Goal: Task Accomplishment & Management: Manage account settings

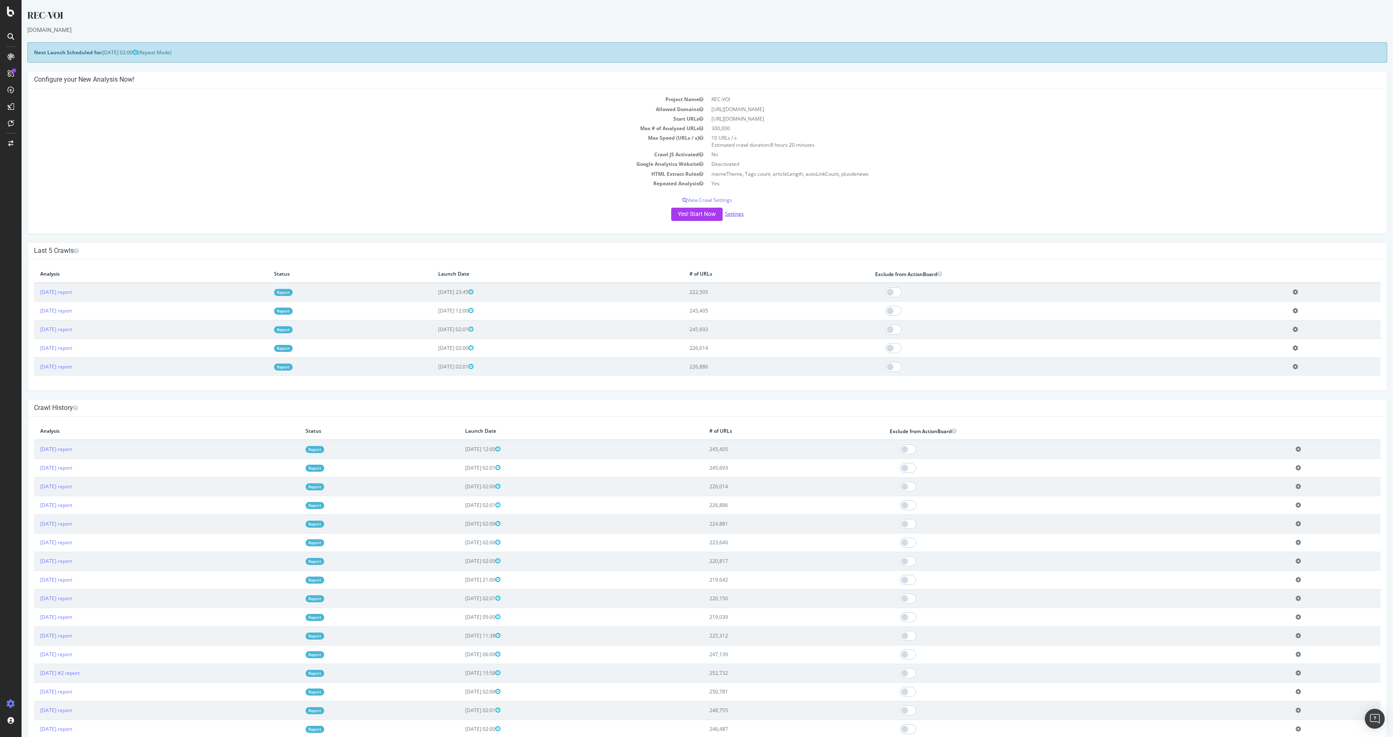
click at [731, 212] on link "Settings" at bounding box center [734, 213] width 19 height 7
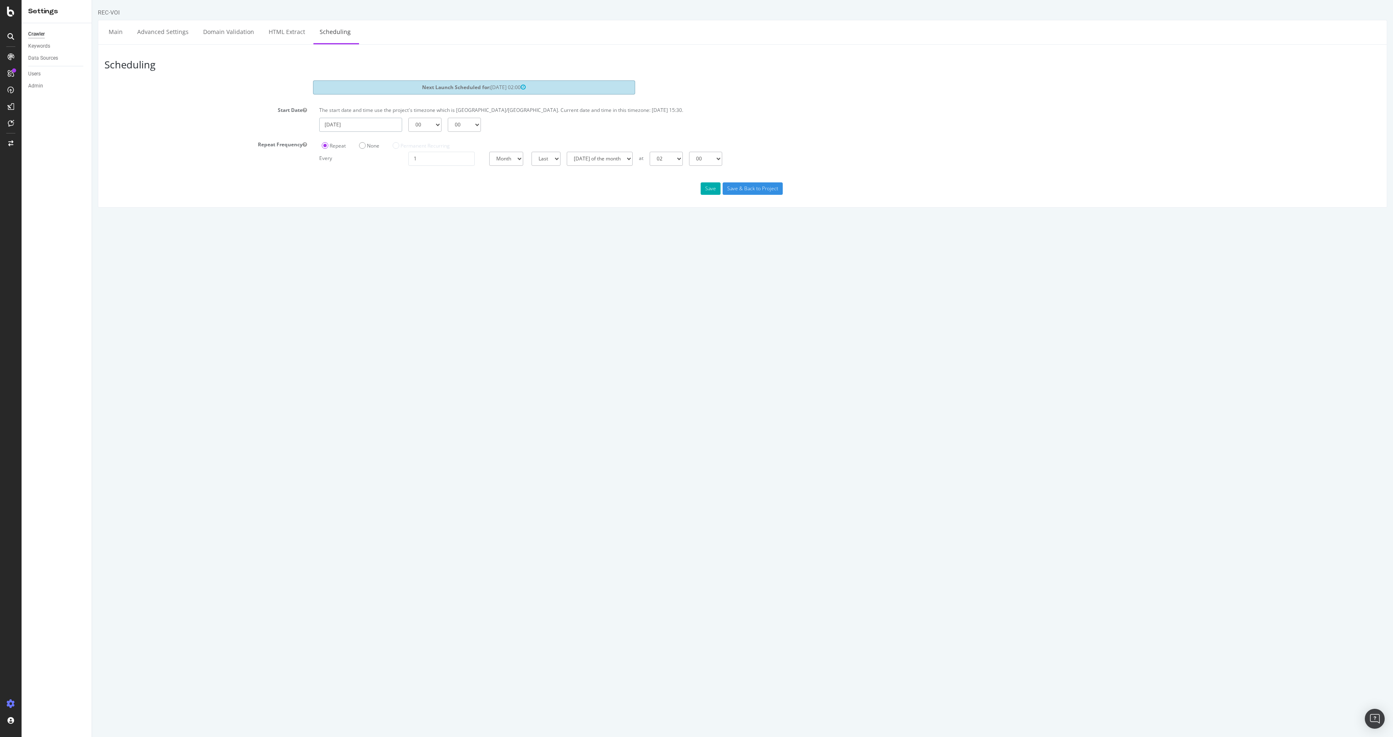
click at [364, 128] on input "[DATE]" at bounding box center [360, 125] width 83 height 14
click at [328, 206] on td "21" at bounding box center [330, 206] width 19 height 12
type input "[DATE]"
click at [379, 124] on input "[DATE]" at bounding box center [360, 125] width 83 height 14
click at [412, 127] on select "00 01 02 03 04 05 06 07 08 09 10 11 12 13 14 15 16 17 18 19 20 21 22 23" at bounding box center [424, 125] width 33 height 14
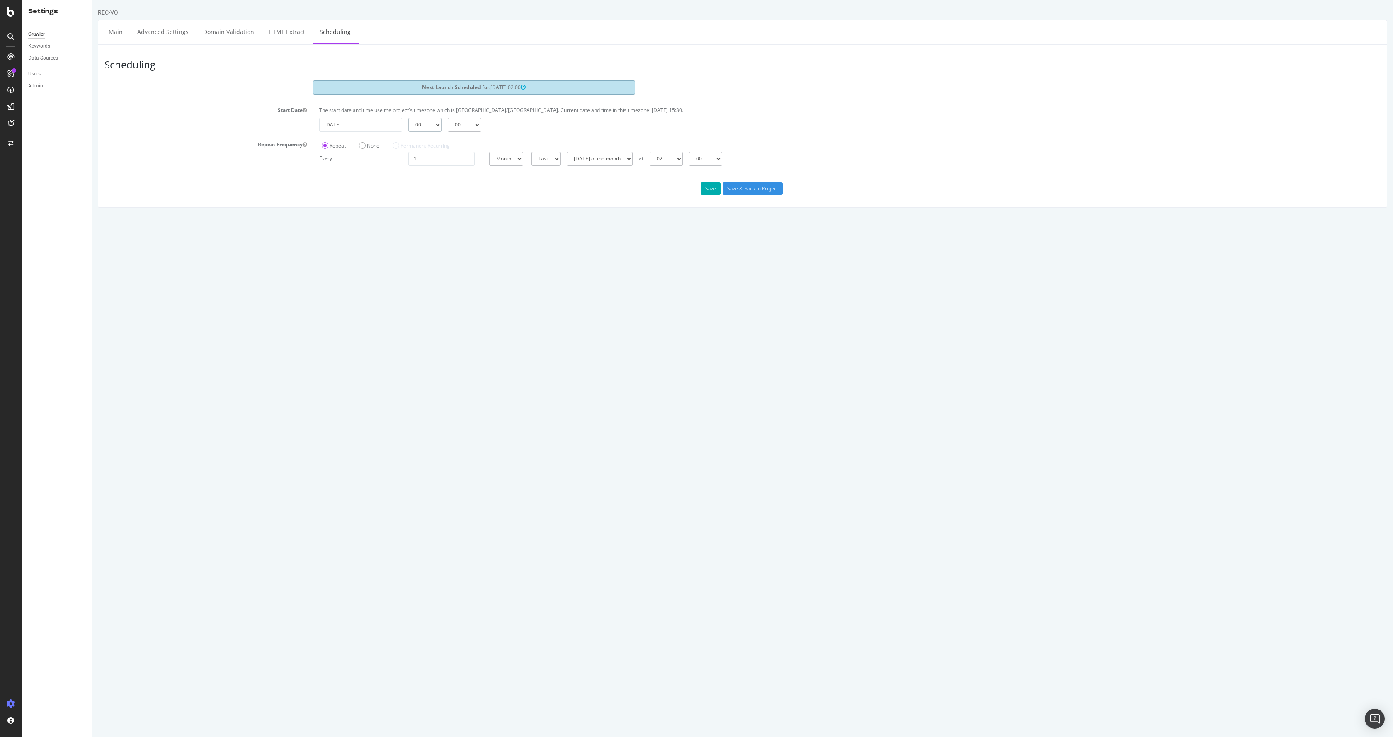
select select "23"
click at [408, 118] on select "00 01 02 03 04 05 06 07 08 09 10 11 12 13 14 15 16 17 18 19 20 21 22 23" at bounding box center [424, 125] width 33 height 14
click at [462, 133] on section "Next Launch Scheduled for: [DATE] 02:00 Start Date The start date and time use …" at bounding box center [743, 122] width 1276 height 85
click at [463, 124] on select "00 15 30 45" at bounding box center [464, 125] width 33 height 14
select select "30"
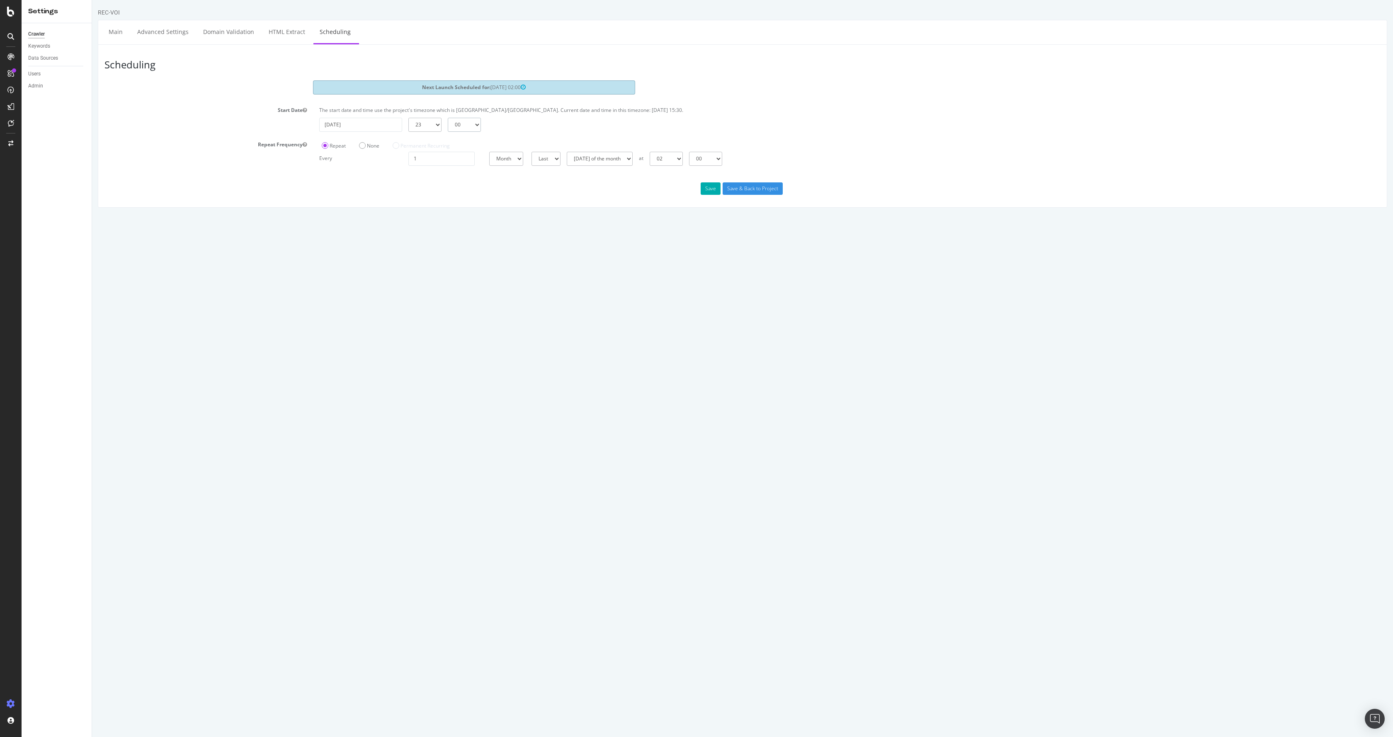
click at [448, 118] on select "00 15 30 45" at bounding box center [464, 125] width 33 height 14
click at [743, 184] on input "Save & Back to Project" at bounding box center [753, 188] width 60 height 12
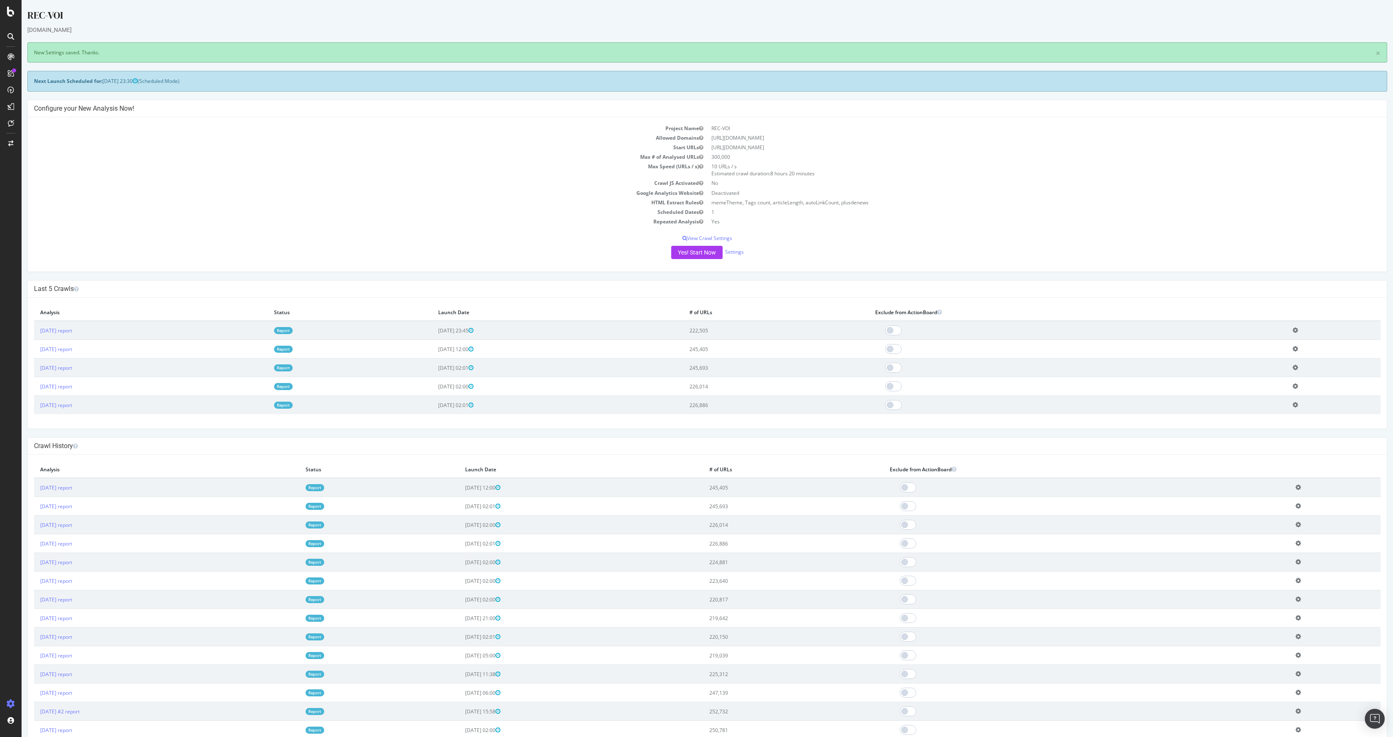
scroll to position [315, 0]
